Goal: Use online tool/utility: Utilize a website feature to perform a specific function

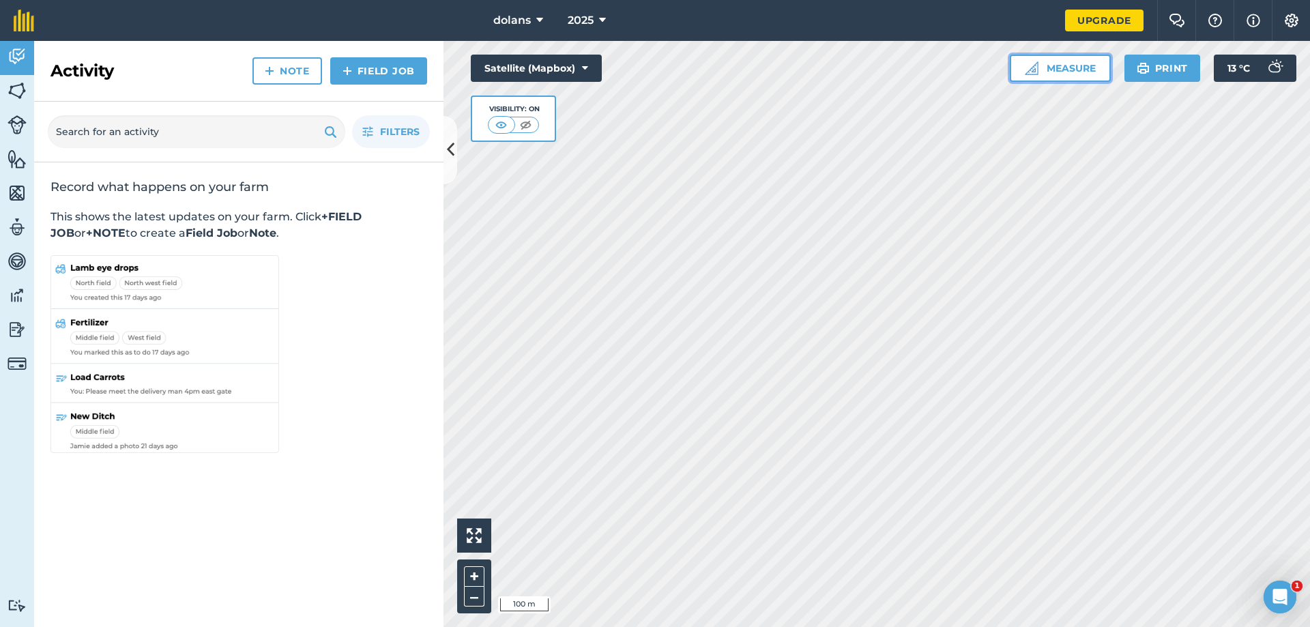
click at [1093, 74] on button "Measure" at bounding box center [1060, 68] width 101 height 27
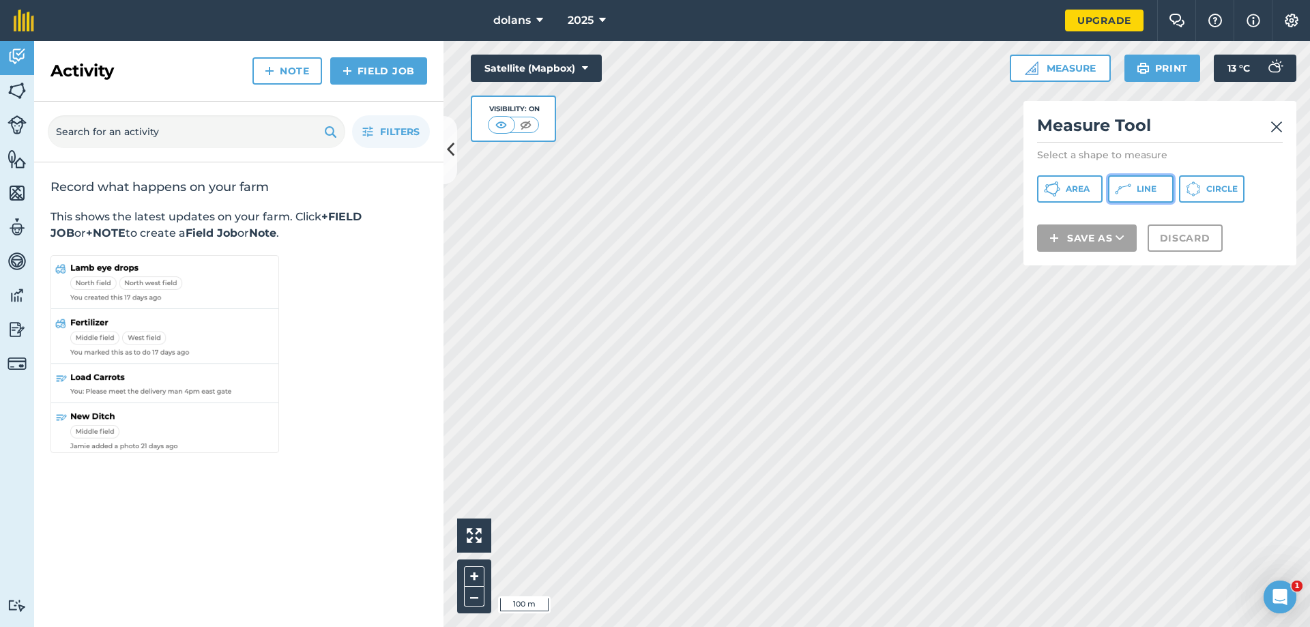
click at [1118, 187] on icon at bounding box center [1123, 189] width 16 height 16
drag, startPoint x: 601, startPoint y: 116, endPoint x: 581, endPoint y: 114, distance: 19.2
click at [581, 114] on div "Satellite (Mapbox) Visibility: On" at bounding box center [536, 98] width 131 height 87
click at [407, 259] on div "Record what happens on your farm This shows the latest updates on your farm. Cl…" at bounding box center [238, 317] width 409 height 311
click at [583, 108] on div "Satellite (Mapbox) Visibility: On" at bounding box center [536, 98] width 131 height 87
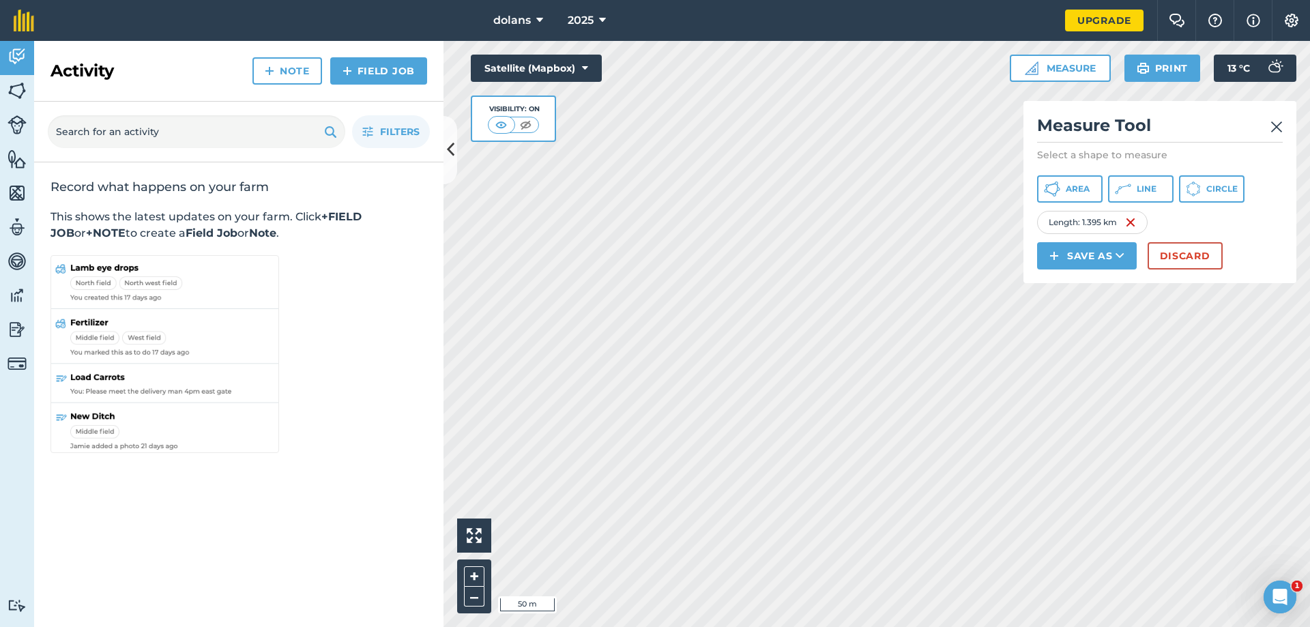
click at [1049, 0] on html "dolans 2025 Upgrade Farm Chat Help Info Settings Map printing is not available …" at bounding box center [655, 313] width 1310 height 627
click at [1140, 187] on span "Line" at bounding box center [1147, 189] width 20 height 11
click at [1029, 125] on div "Click to start drawing i 50 m + – Satellite (Mapbox) Visibility: On Measure Mea…" at bounding box center [877, 334] width 867 height 586
click at [1277, 130] on img at bounding box center [1277, 127] width 12 height 16
